Goal: Find specific page/section: Find specific page/section

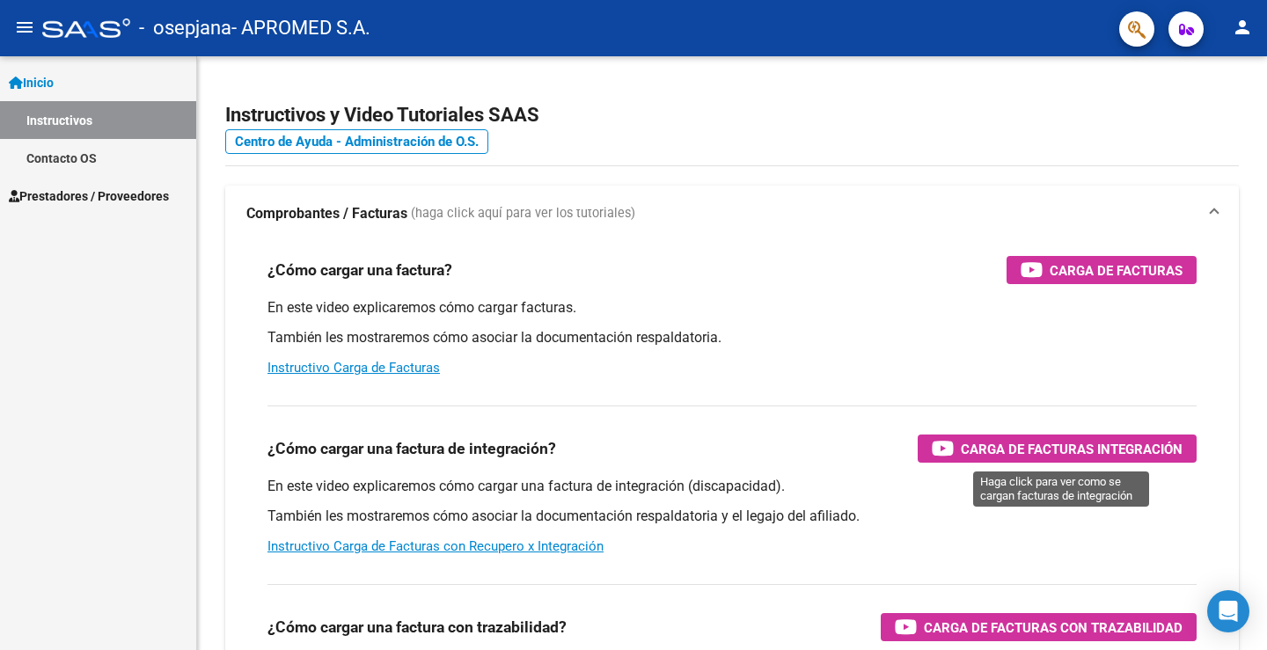
scroll to position [2425, 0]
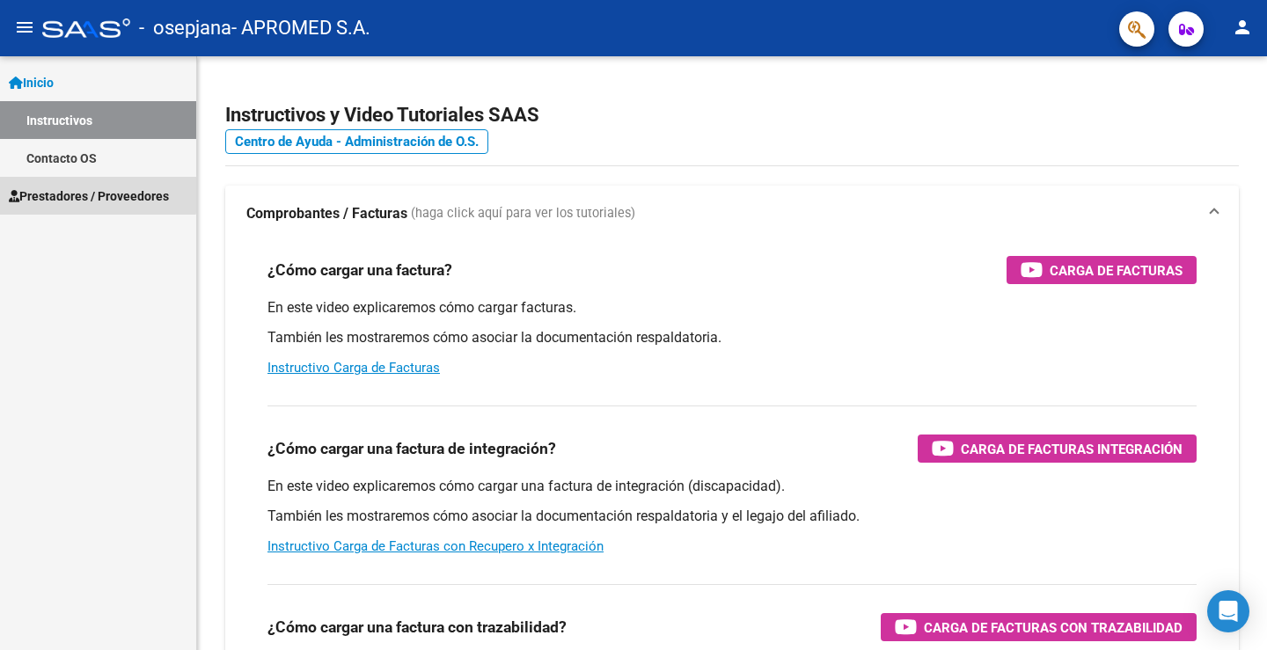
click at [62, 192] on span "Prestadores / Proveedores" at bounding box center [89, 196] width 160 height 19
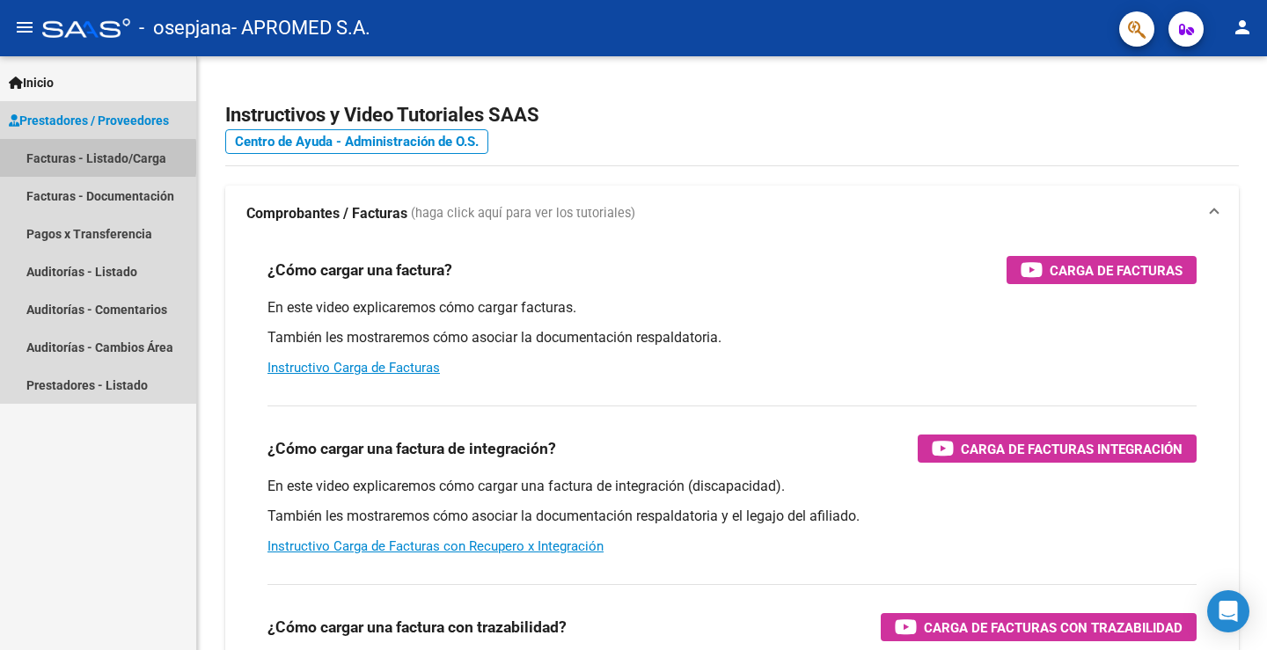
click at [45, 158] on link "Facturas - Listado/Carga" at bounding box center [98, 158] width 196 height 38
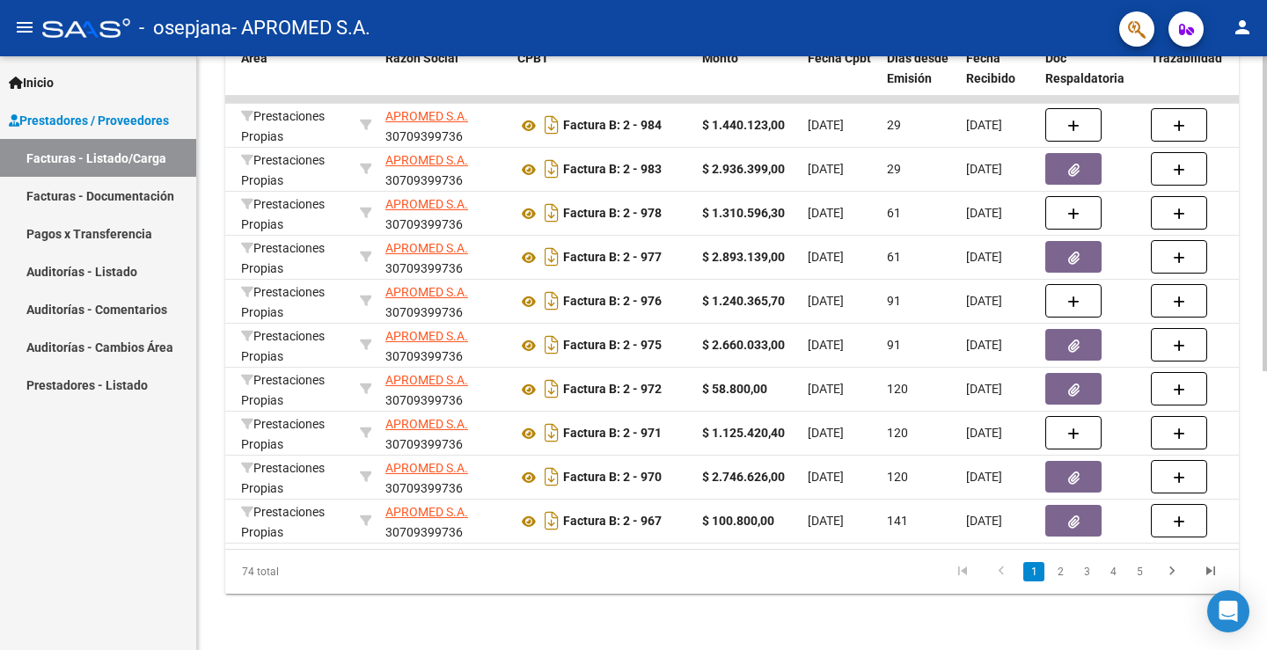
scroll to position [0, 567]
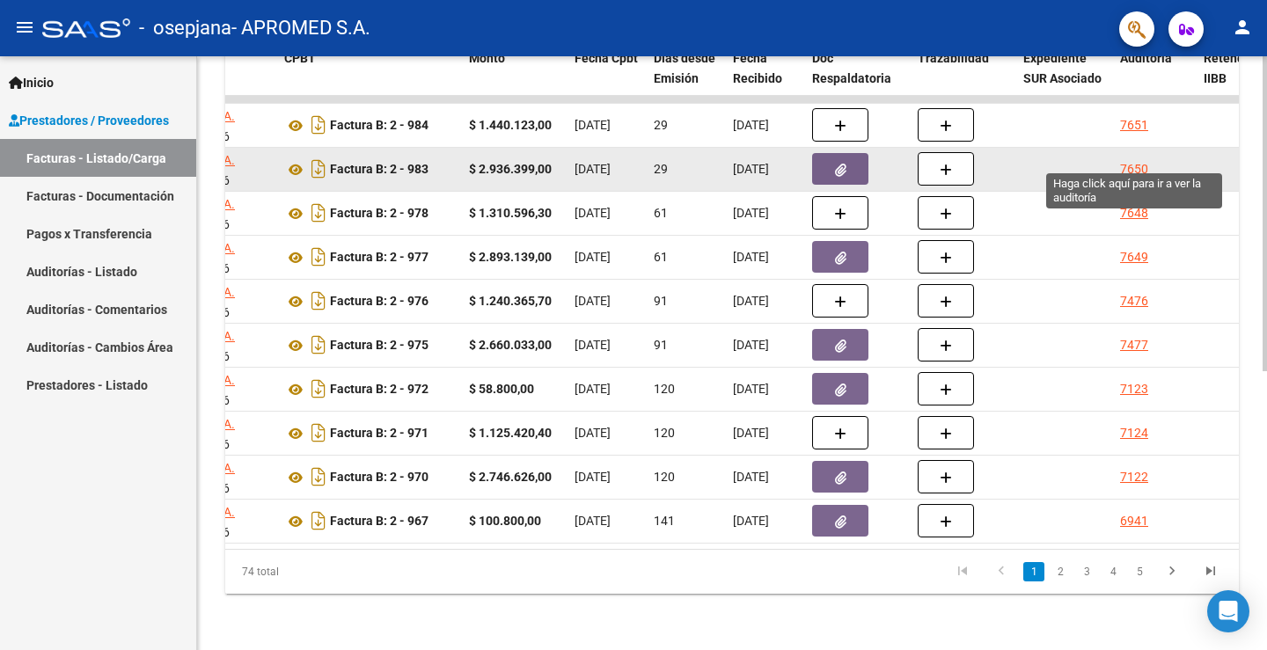
click at [1129, 159] on div "7650" at bounding box center [1134, 169] width 28 height 20
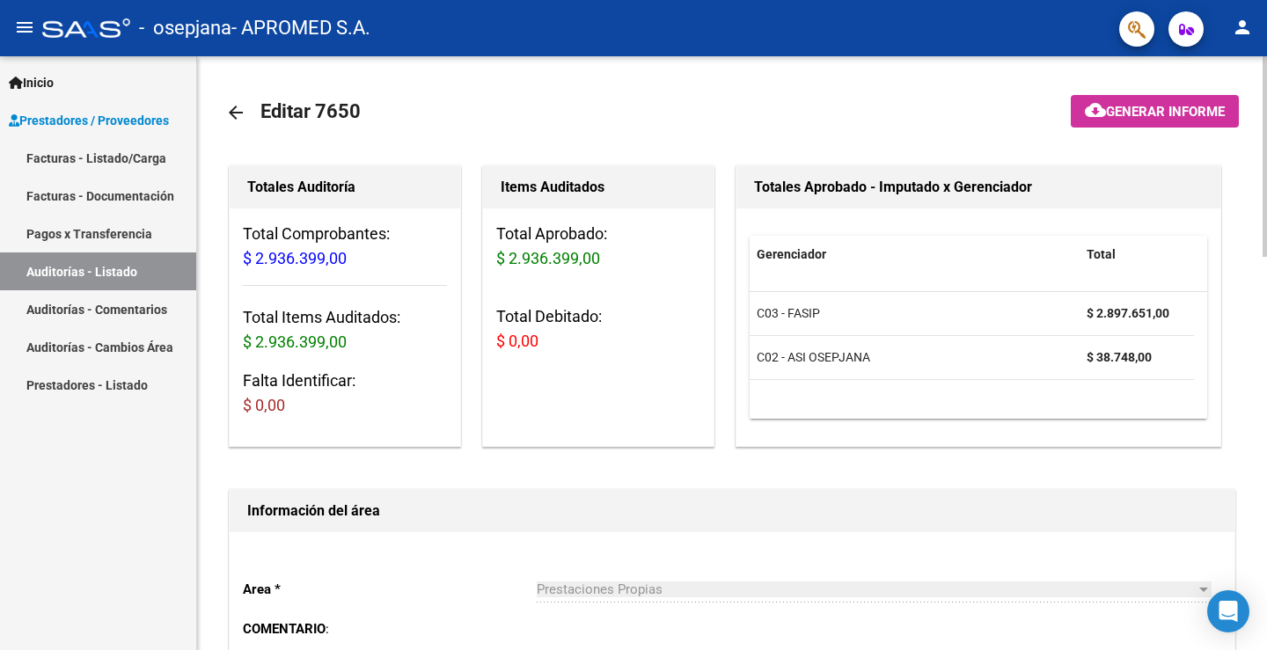
click at [232, 111] on mat-icon "arrow_back" at bounding box center [235, 112] width 21 height 21
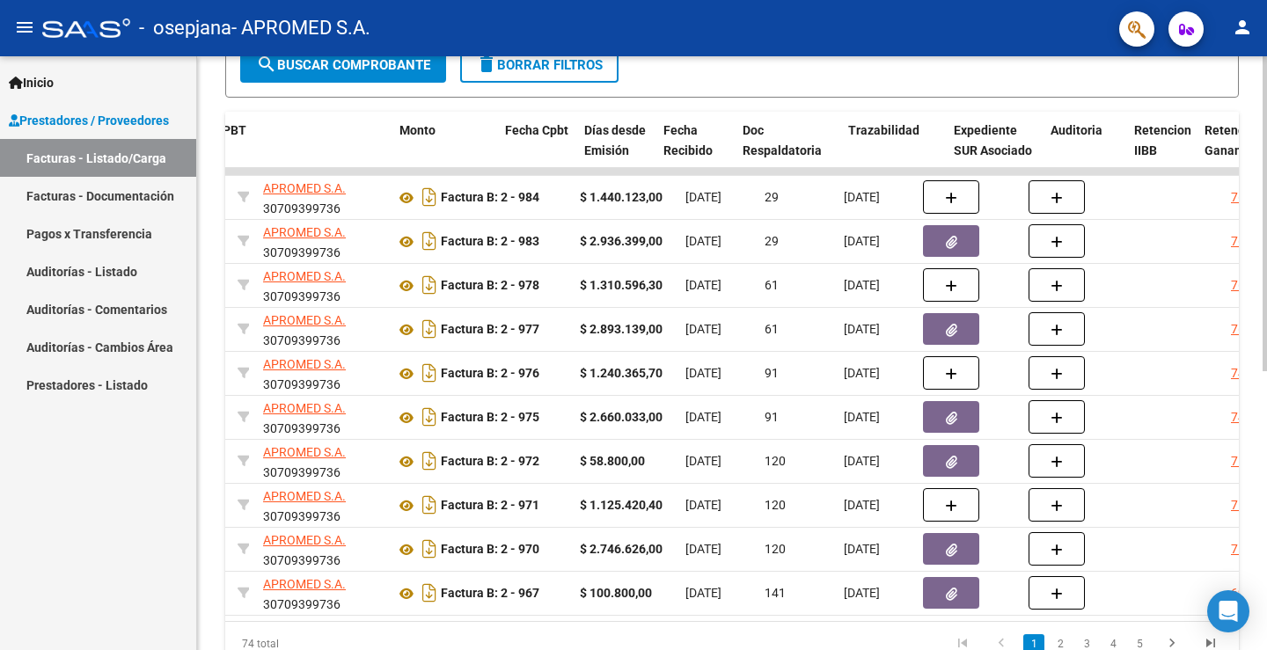
scroll to position [0, 636]
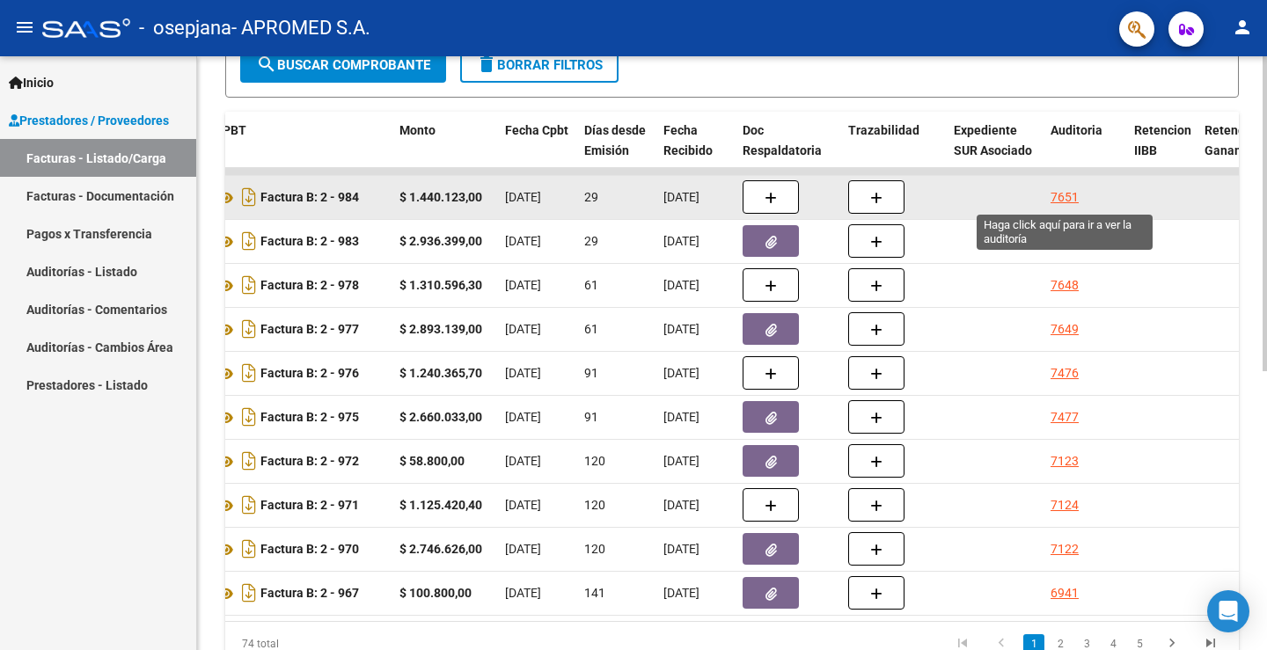
click at [1062, 196] on div "7651" at bounding box center [1065, 197] width 28 height 20
